Goal: Use online tool/utility: Utilize a website feature to perform a specific function

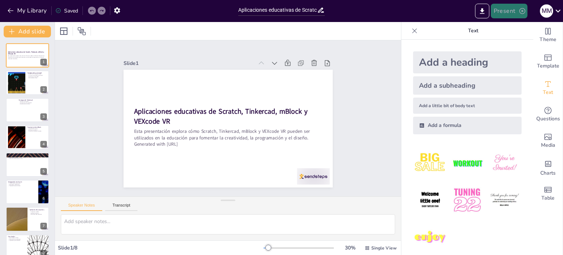
click at [500, 14] on button "Present" at bounding box center [509, 11] width 37 height 15
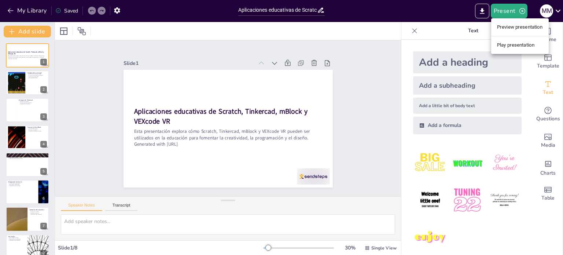
click at [510, 26] on li "Preview presentation" at bounding box center [520, 27] width 58 height 12
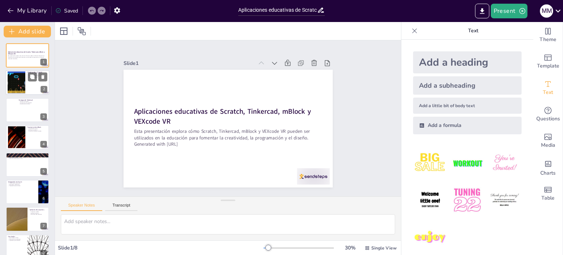
click at [20, 87] on div at bounding box center [17, 82] width 40 height 22
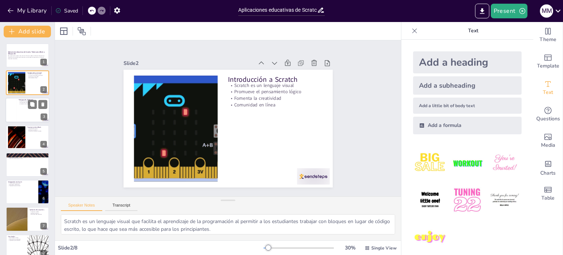
click at [16, 109] on div at bounding box center [27, 110] width 44 height 25
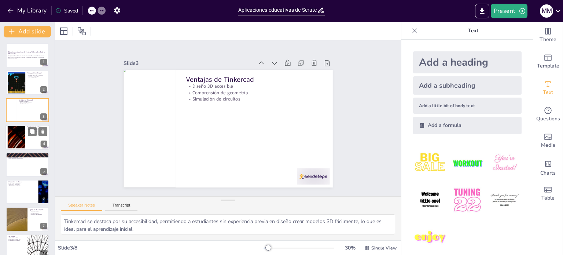
click at [12, 145] on div at bounding box center [17, 137] width 40 height 22
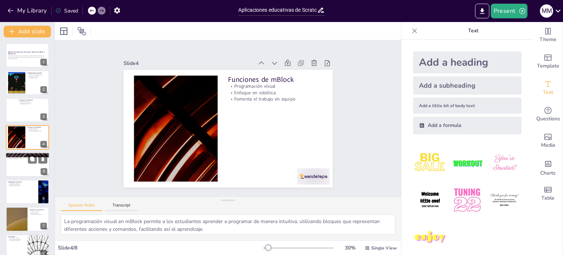
click at [21, 165] on div at bounding box center [27, 164] width 44 height 25
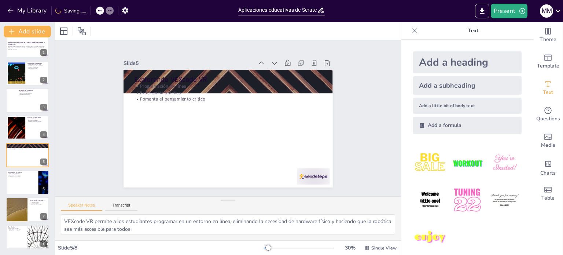
click at [25, 194] on div "Aplicaciones educativas de Scratch, Tinkercad, mBlock y VEXcode VR Esta present…" at bounding box center [27, 141] width 55 height 215
click at [25, 210] on div at bounding box center [17, 209] width 44 height 25
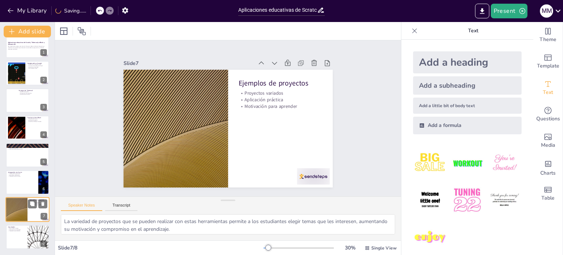
scroll to position [9, 0]
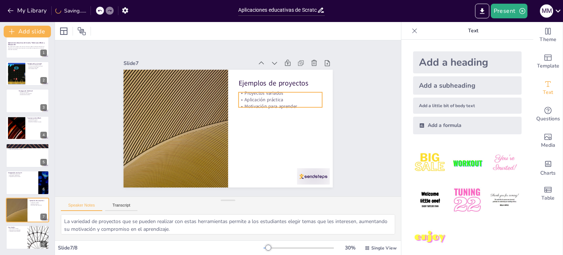
click at [259, 88] on div "Ejemplos de proyectos Proyectos variados Aplicación práctica Motivación para ap…" at bounding box center [228, 129] width 209 height 118
